Goal: Information Seeking & Learning: Learn about a topic

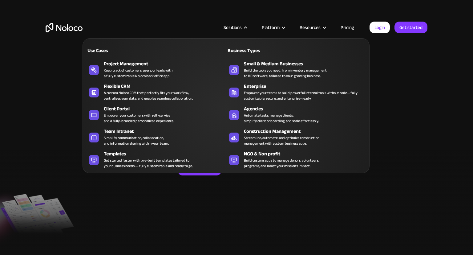
click at [125, 72] on div "Keep track of customers, users, or leads with a fully customizable Noloco back …" at bounding box center [138, 72] width 69 height 11
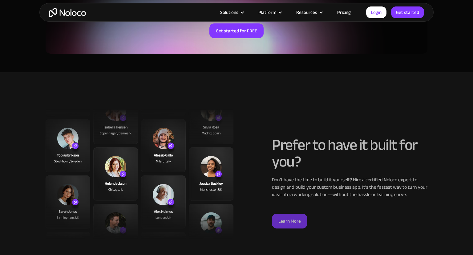
scroll to position [1692, 0]
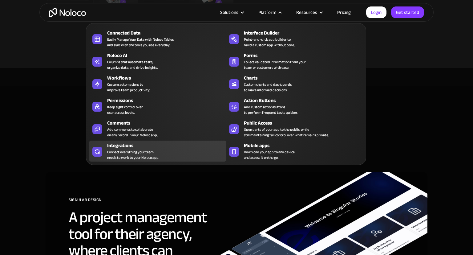
click at [140, 147] on div "Integrations" at bounding box center [168, 145] width 122 height 7
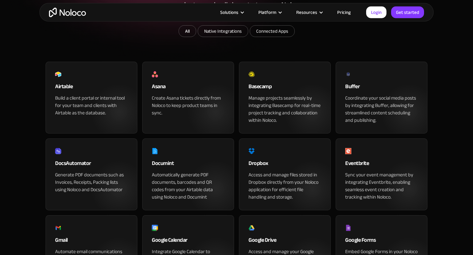
scroll to position [130, 0]
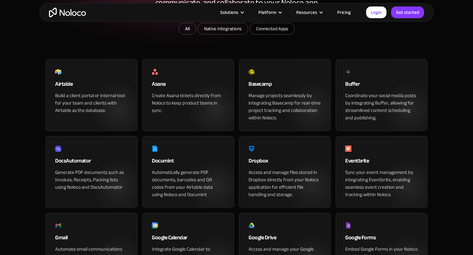
click at [113, 114] on div "Build a client portal or internal tool for your team and clients with Airtable …" at bounding box center [91, 103] width 73 height 22
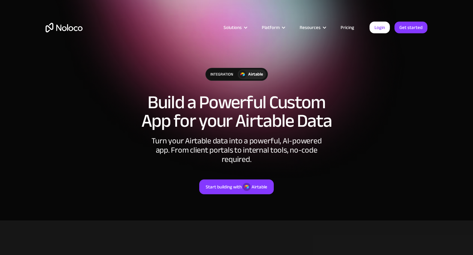
click at [354, 23] on link "Pricing" at bounding box center [347, 27] width 29 height 8
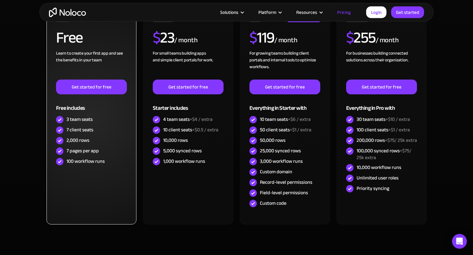
scroll to position [228, 0]
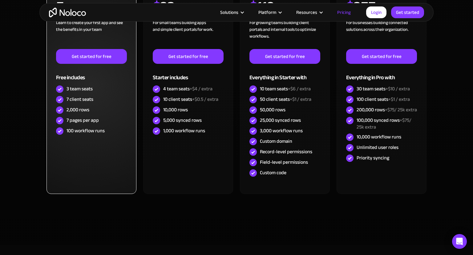
click at [78, 85] on div "3 team seats" at bounding box center [80, 88] width 26 height 7
click at [78, 86] on div "3 team seats" at bounding box center [80, 88] width 26 height 7
click at [73, 96] on div "7 client seats" at bounding box center [80, 99] width 27 height 7
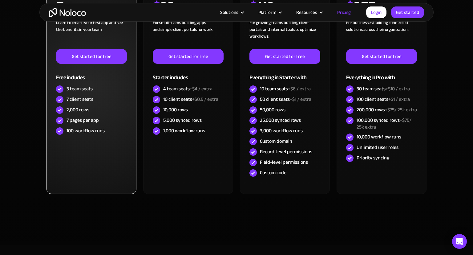
drag, startPoint x: 73, startPoint y: 95, endPoint x: 73, endPoint y: 108, distance: 12.3
click at [73, 96] on div "7 client seats" at bounding box center [80, 99] width 27 height 7
click at [75, 114] on div "2,000 rows" at bounding box center [91, 110] width 71 height 10
drag, startPoint x: 75, startPoint y: 114, endPoint x: 80, endPoint y: 120, distance: 7.7
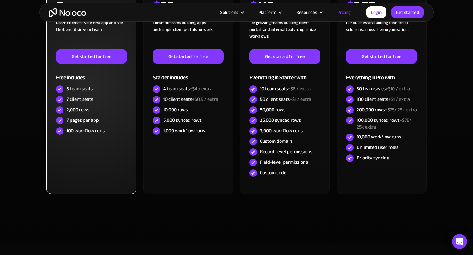
click at [75, 114] on div "2,000 rows" at bounding box center [91, 110] width 71 height 10
click at [83, 121] on div "7 pages per app" at bounding box center [83, 120] width 32 height 7
click at [88, 137] on div "FREE Free Learn to create your first app and see the benefits in your team ‍ Ge…" at bounding box center [92, 86] width 90 height 216
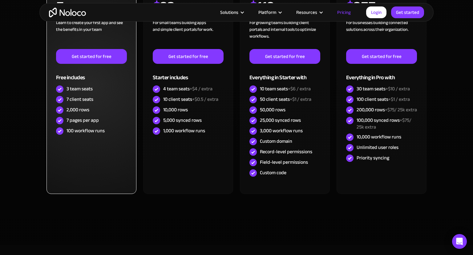
click at [88, 135] on div "100 workflow runs" at bounding box center [91, 131] width 71 height 10
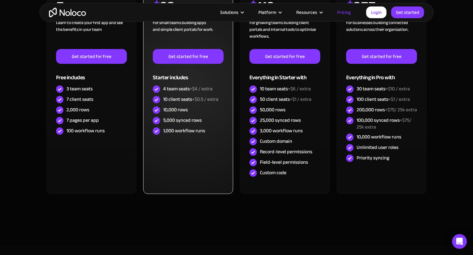
click at [209, 132] on div "1,000 workflow runs" at bounding box center [188, 131] width 71 height 10
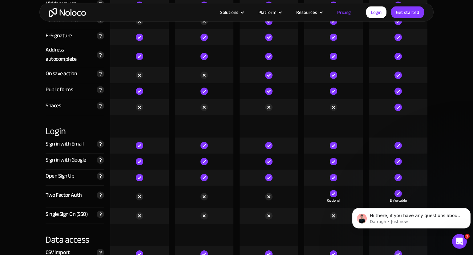
scroll to position [1984, 0]
